Goal: Navigation & Orientation: Find specific page/section

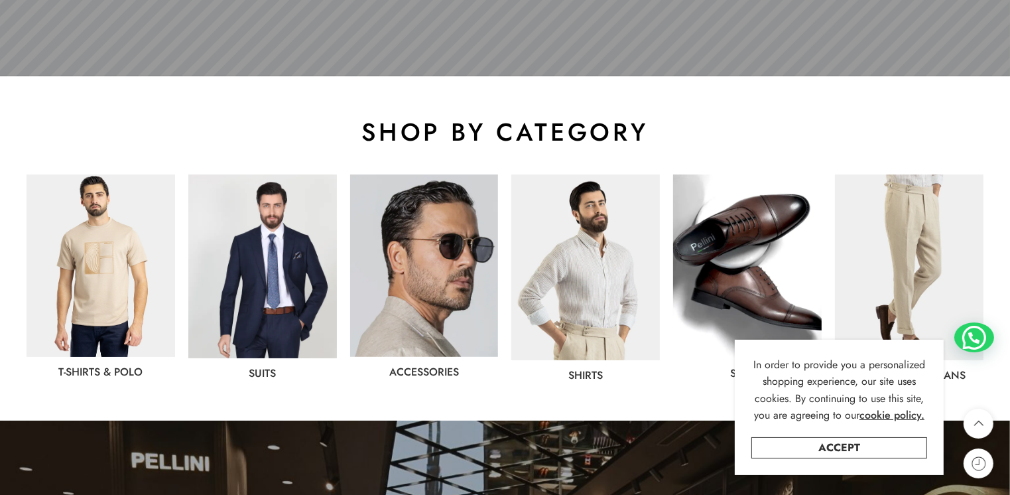
click at [250, 285] on img at bounding box center [262, 266] width 149 height 184
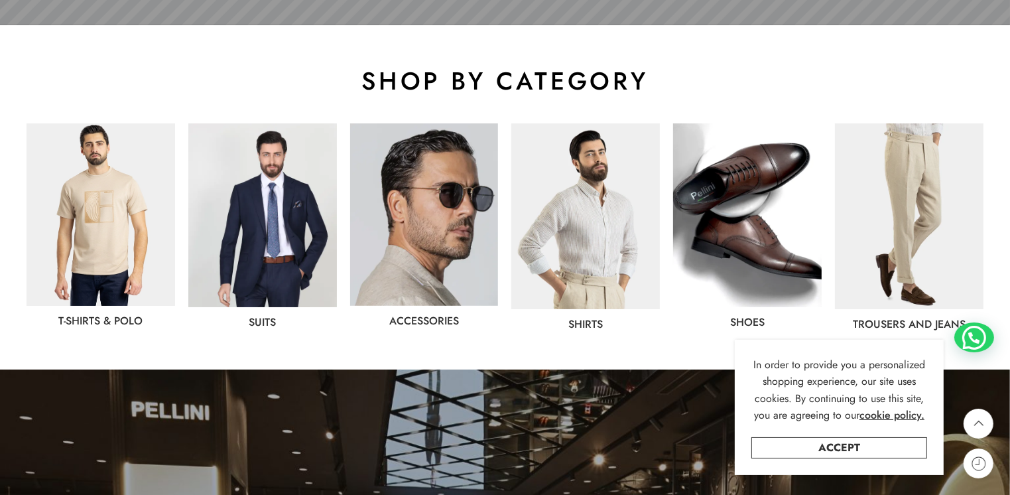
scroll to position [663, 0]
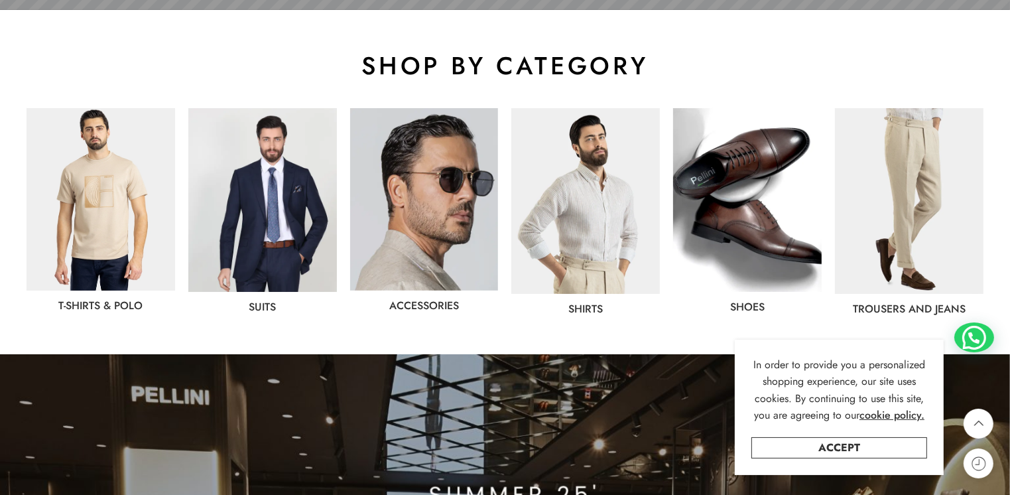
click at [907, 224] on img at bounding box center [909, 201] width 149 height 186
click at [613, 250] on img at bounding box center [585, 201] width 149 height 186
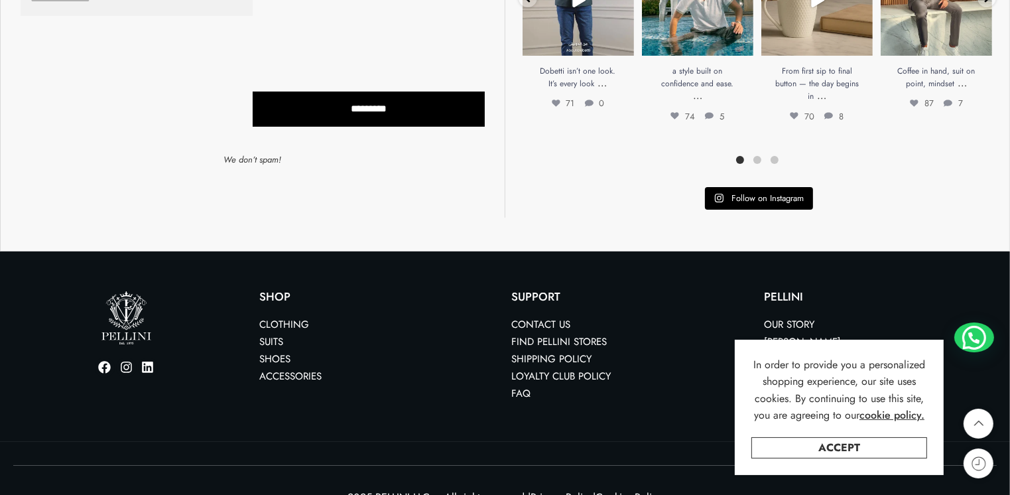
scroll to position [5301, 0]
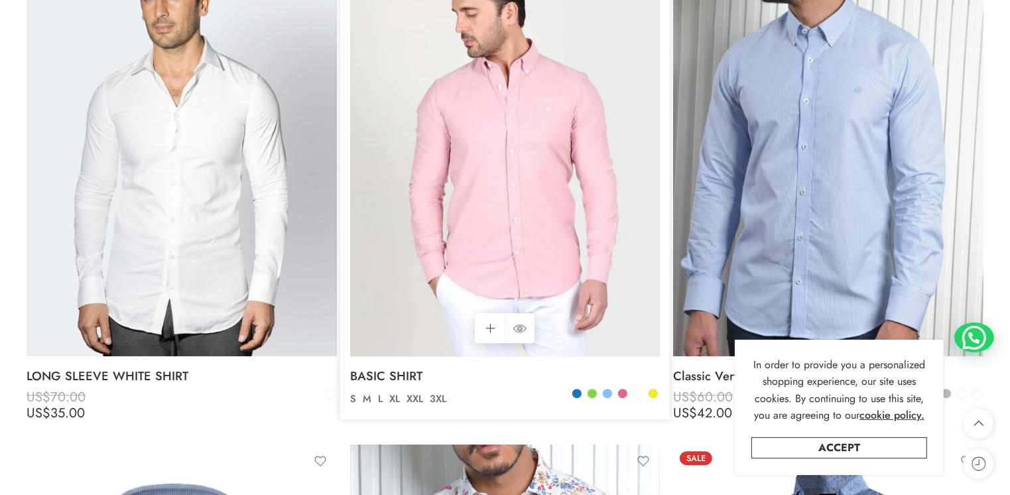
scroll to position [3780, 0]
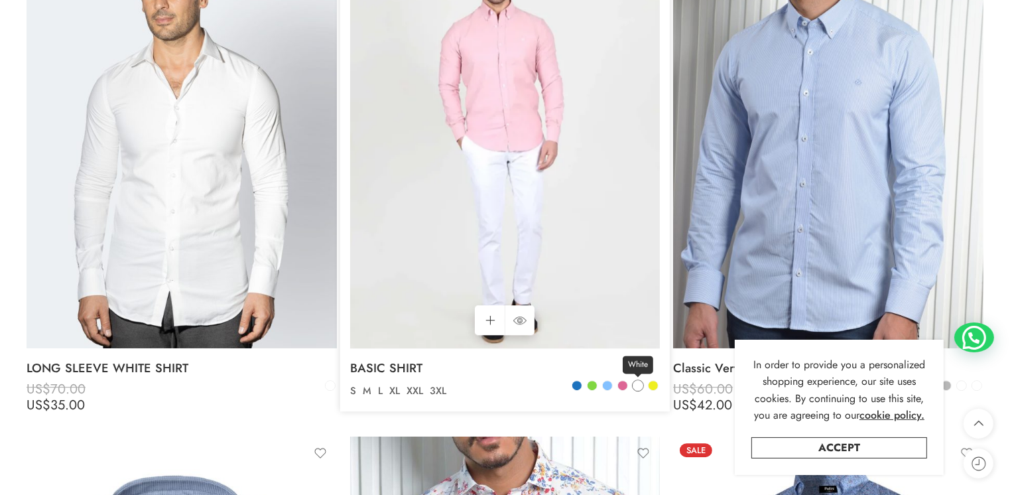
click at [635, 385] on span at bounding box center [637, 385] width 9 height 9
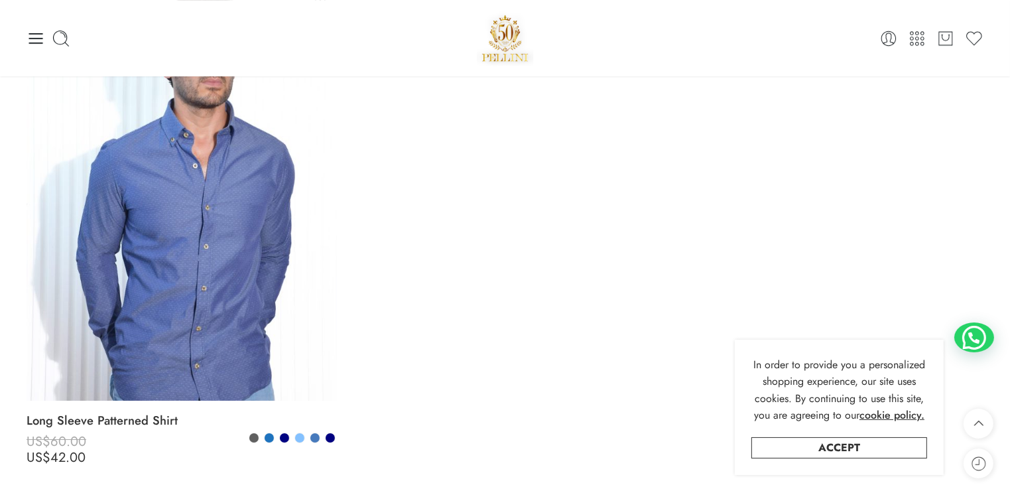
scroll to position [4709, 0]
